Goal: Task Accomplishment & Management: Use online tool/utility

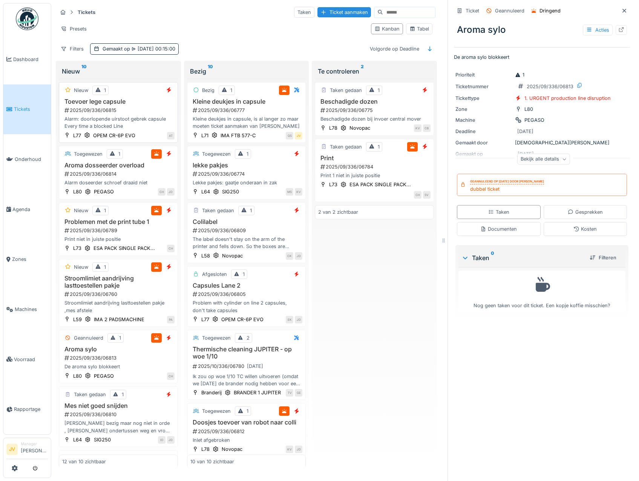
scroll to position [2, 0]
click at [152, 98] on h3 "Toevoer lege capsule" at bounding box center [118, 101] width 112 height 7
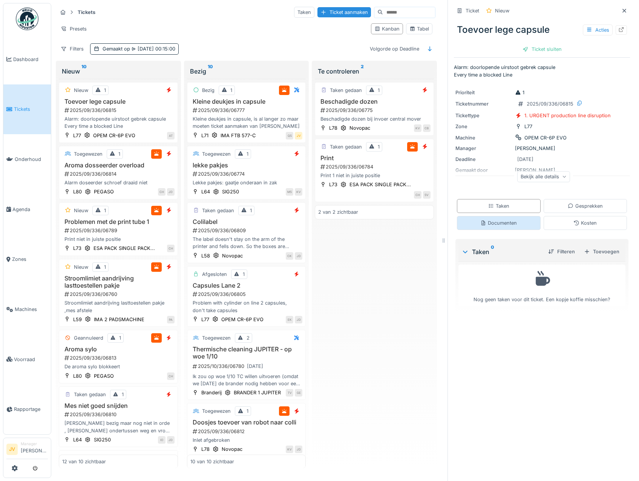
click at [494, 220] on div "Documenten" at bounding box center [499, 223] width 37 height 7
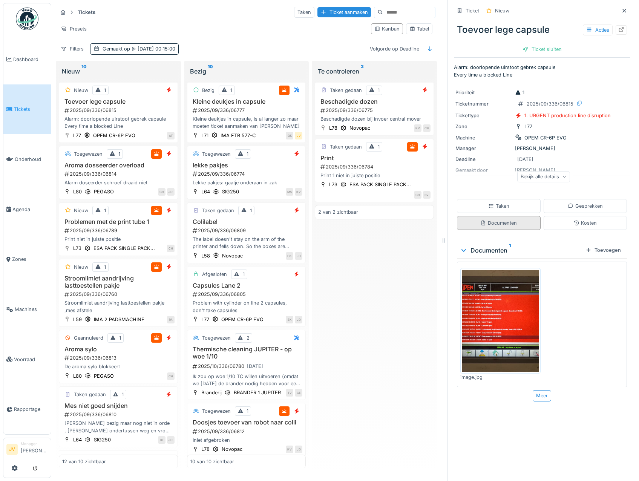
scroll to position [6, 0]
click at [502, 312] on img at bounding box center [501, 321] width 77 height 102
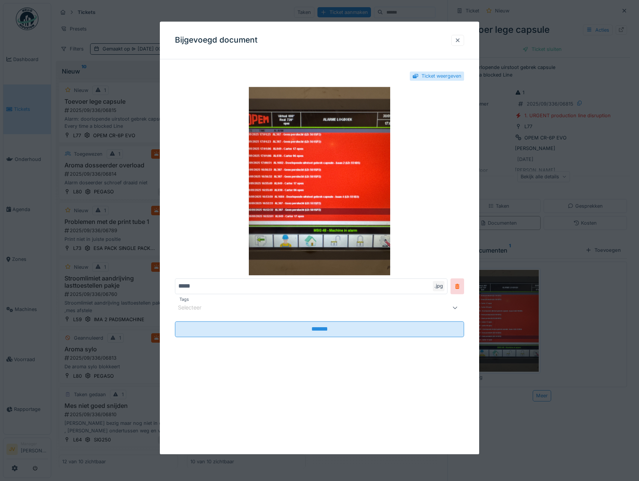
click at [459, 41] on div at bounding box center [458, 40] width 6 height 7
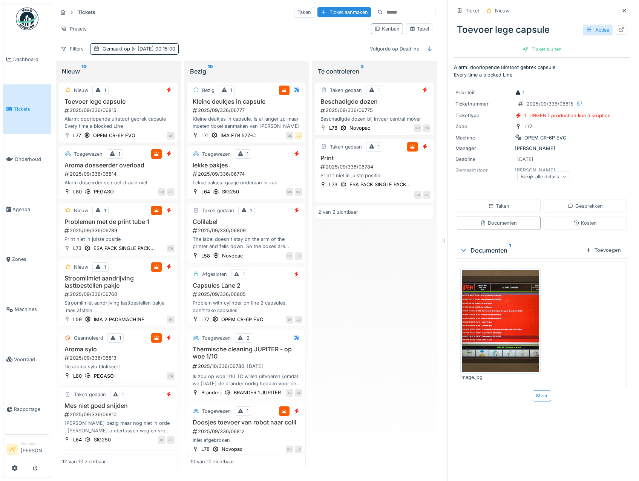
click at [587, 27] on icon at bounding box center [590, 29] width 6 height 5
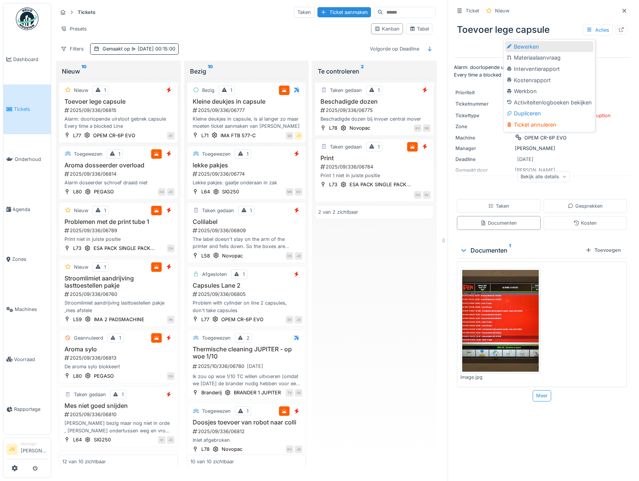
click at [544, 45] on div "Bewerken" at bounding box center [550, 46] width 88 height 11
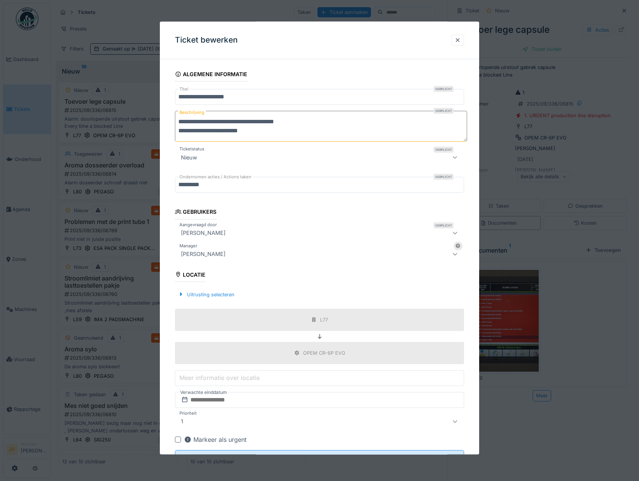
scroll to position [74, 0]
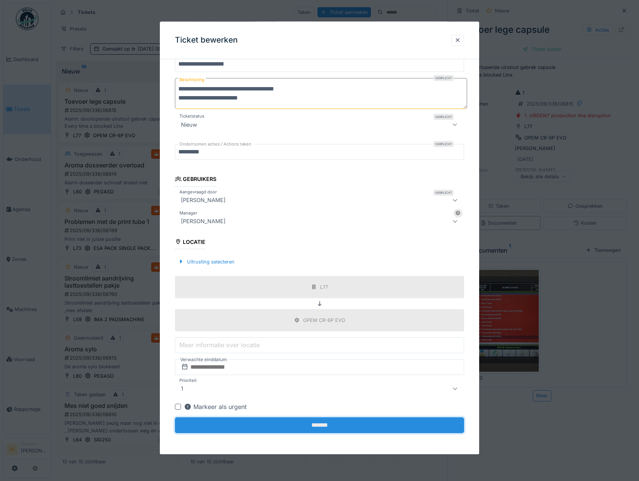
click at [329, 423] on input "*******" at bounding box center [320, 426] width 290 height 16
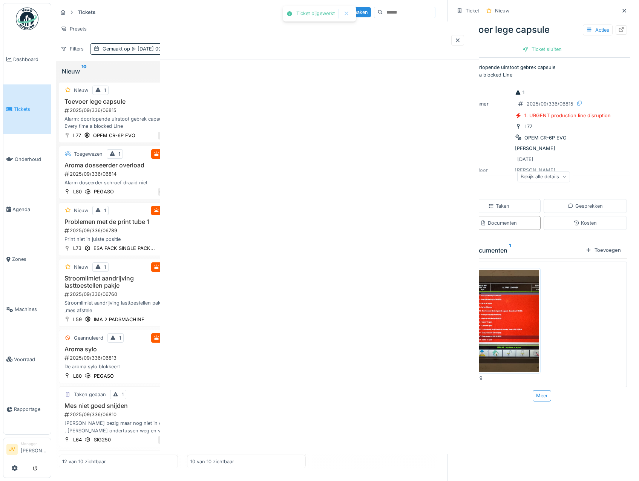
scroll to position [0, 0]
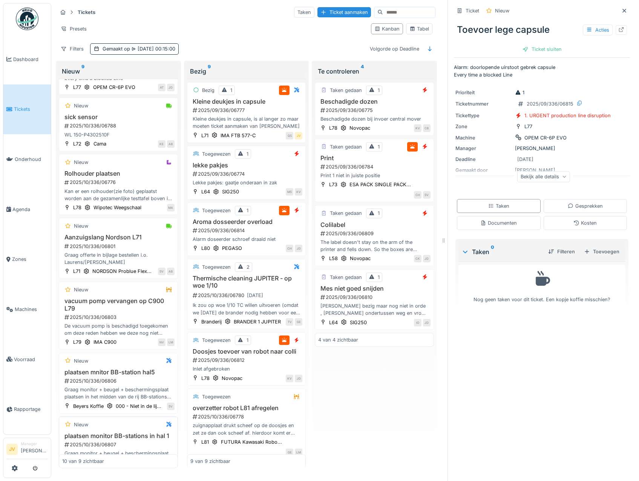
scroll to position [303, 0]
